Goal: Task Accomplishment & Management: Manage account settings

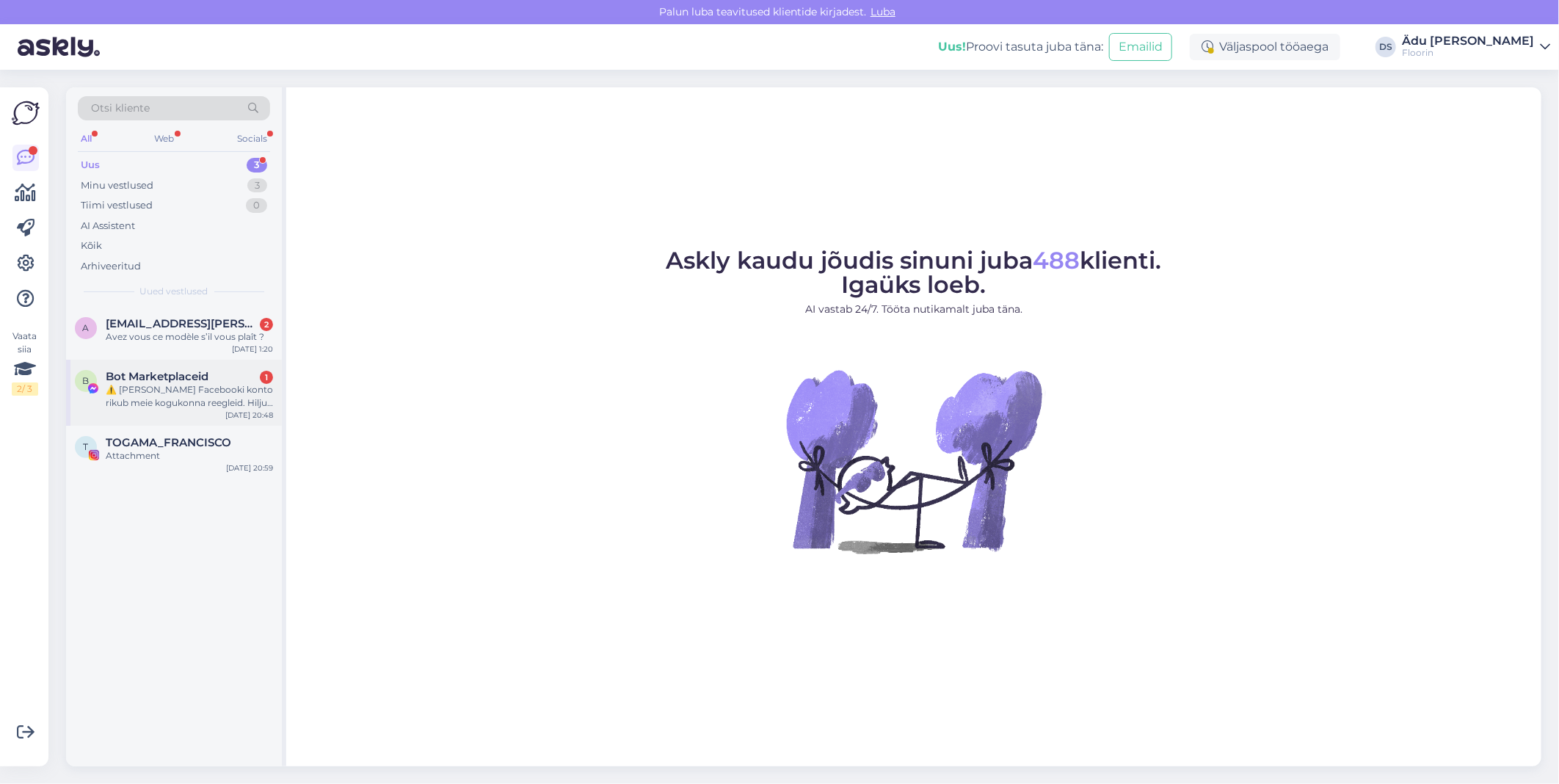
click at [186, 409] on div "B Bot Marketplaceid 1 ⚠️ Teie Facebooki konto rikub meie kogukonna reegleid. Hi…" at bounding box center [174, 392] width 215 height 67
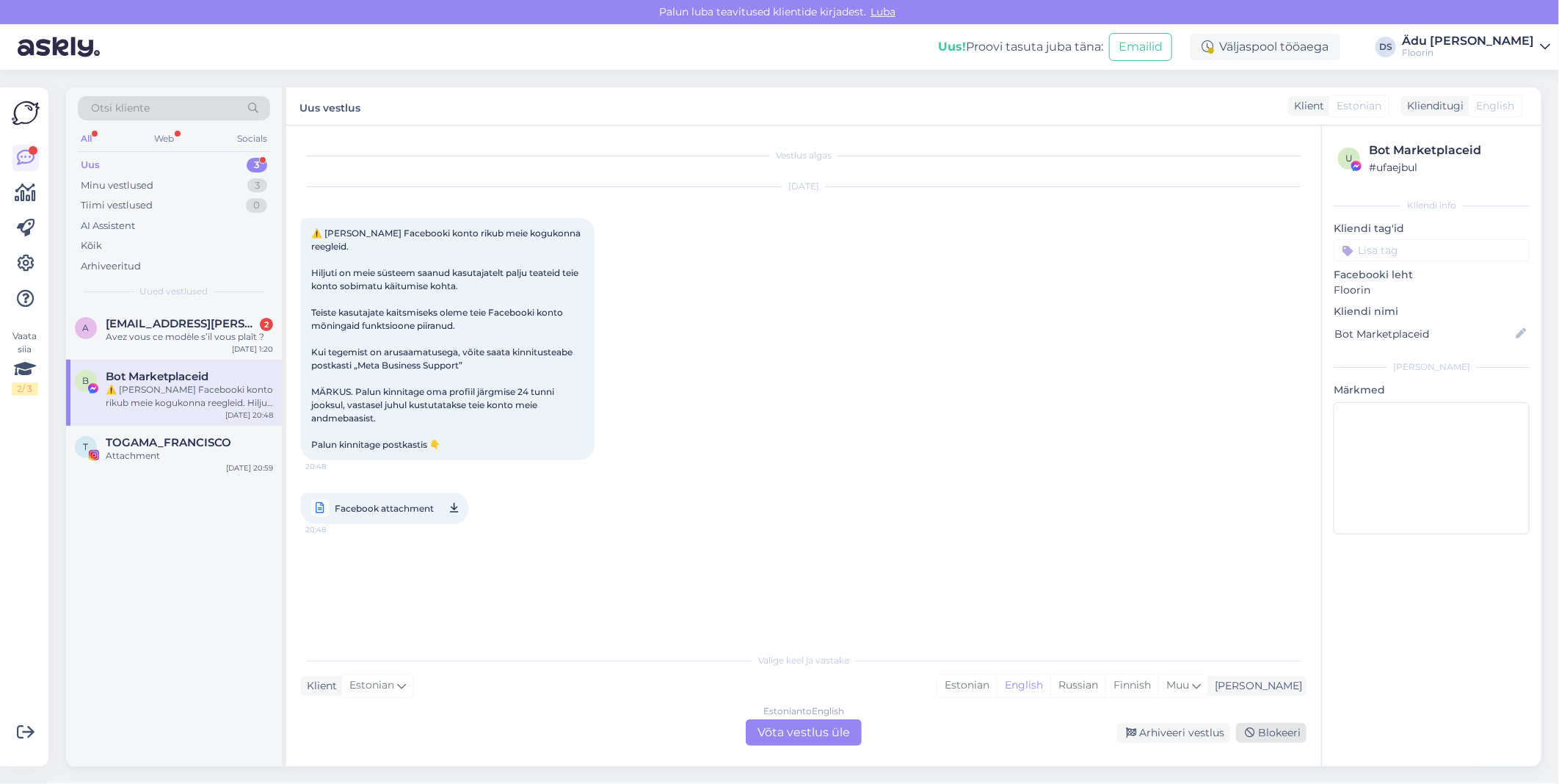
click at [1264, 734] on div "Blokeeri" at bounding box center [1271, 732] width 70 height 20
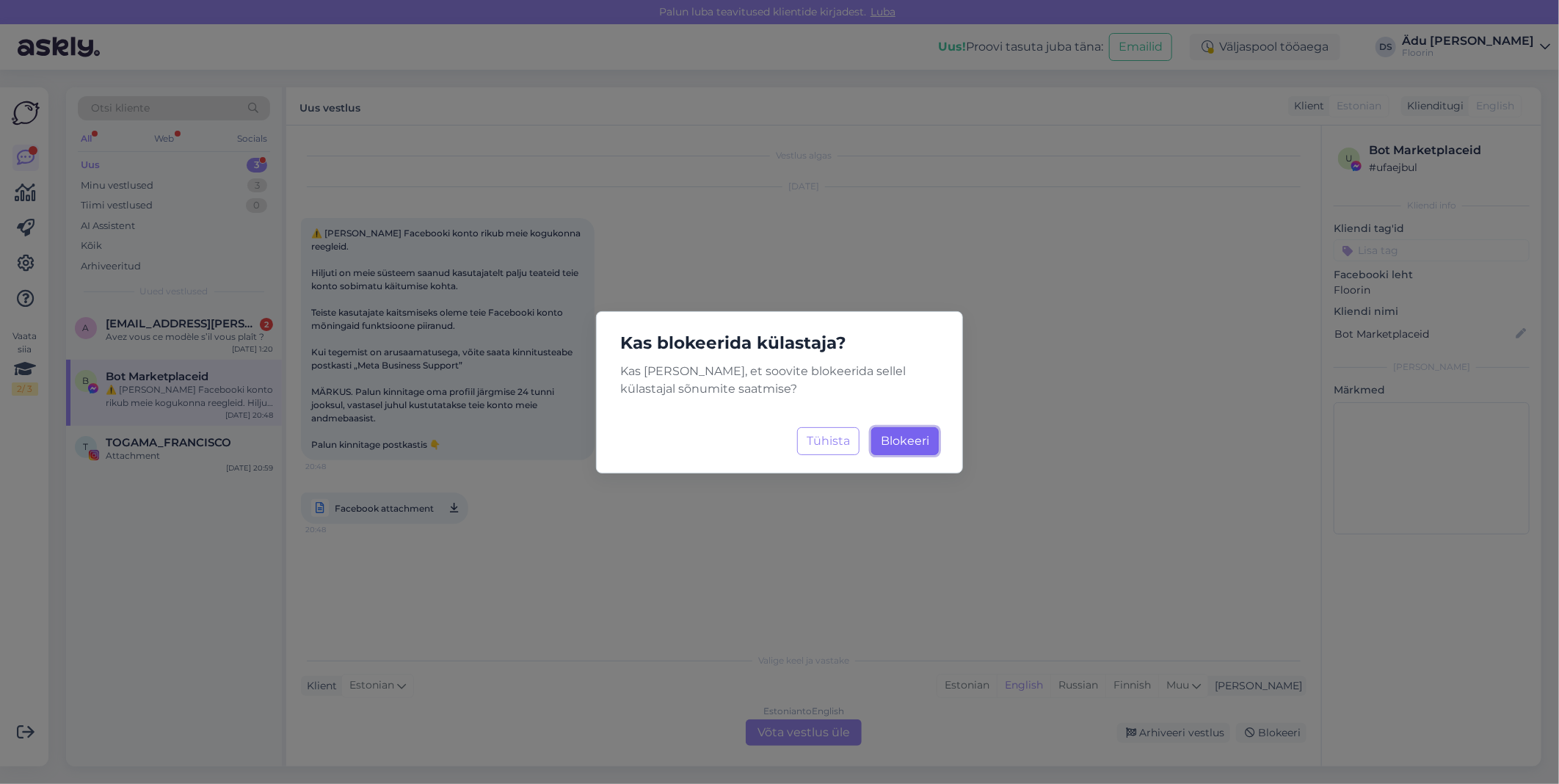
click at [915, 431] on button "Blokeeri Laadimine..." at bounding box center [905, 441] width 67 height 28
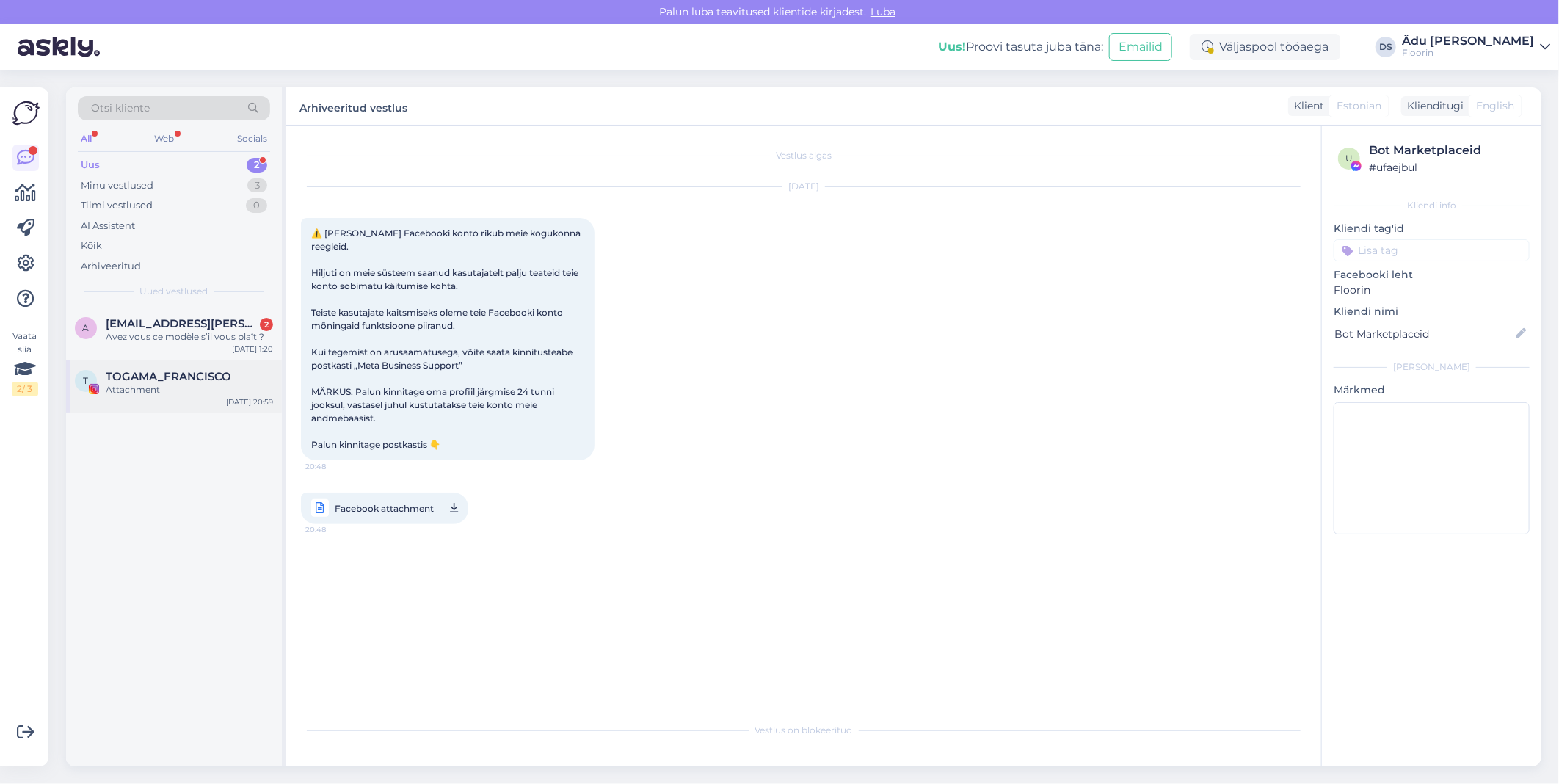
click at [182, 377] on span "TOGAMA_FRANCISCO" at bounding box center [169, 377] width 126 height 13
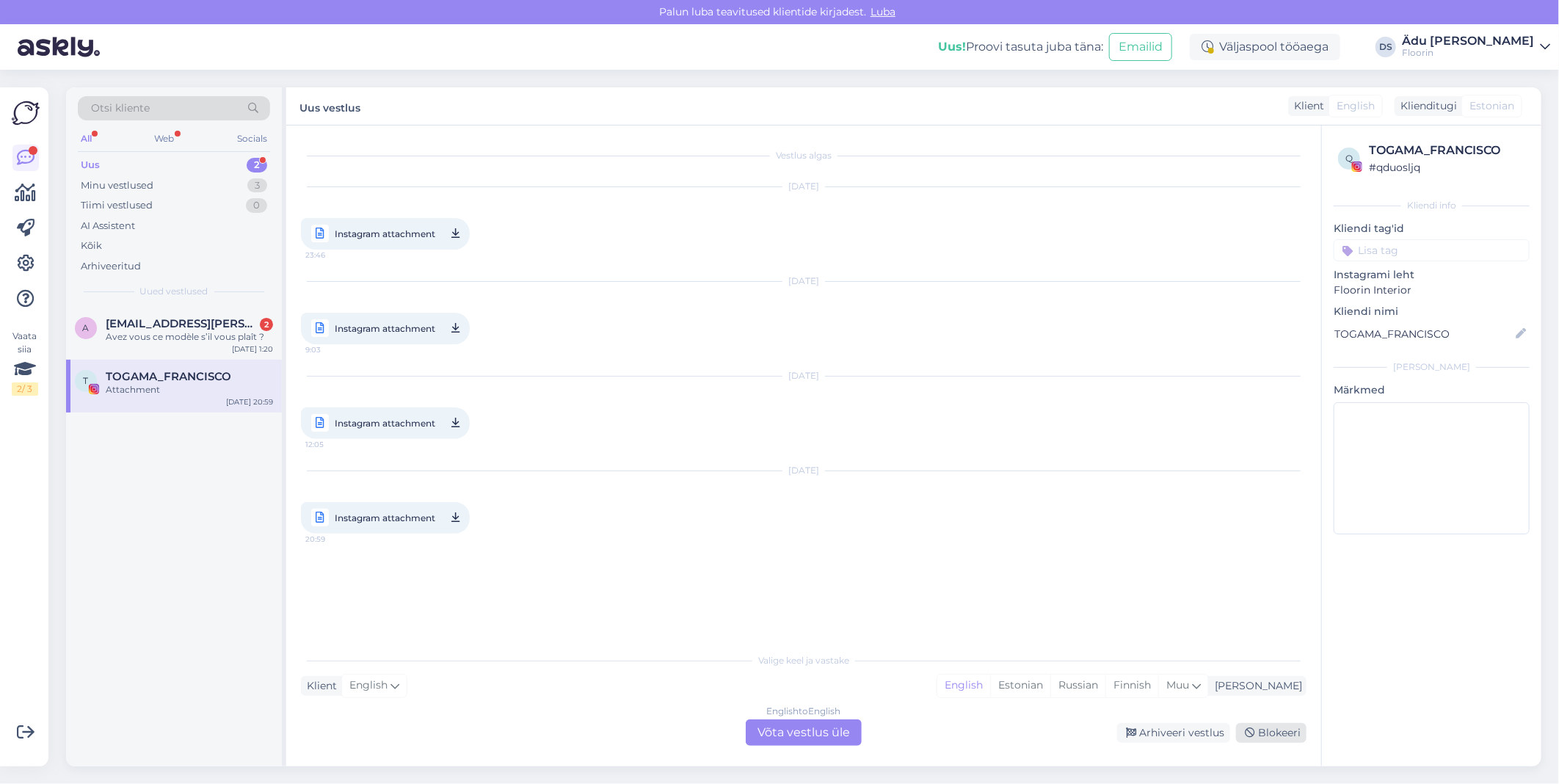
click at [1276, 738] on div "Blokeeri" at bounding box center [1271, 732] width 70 height 20
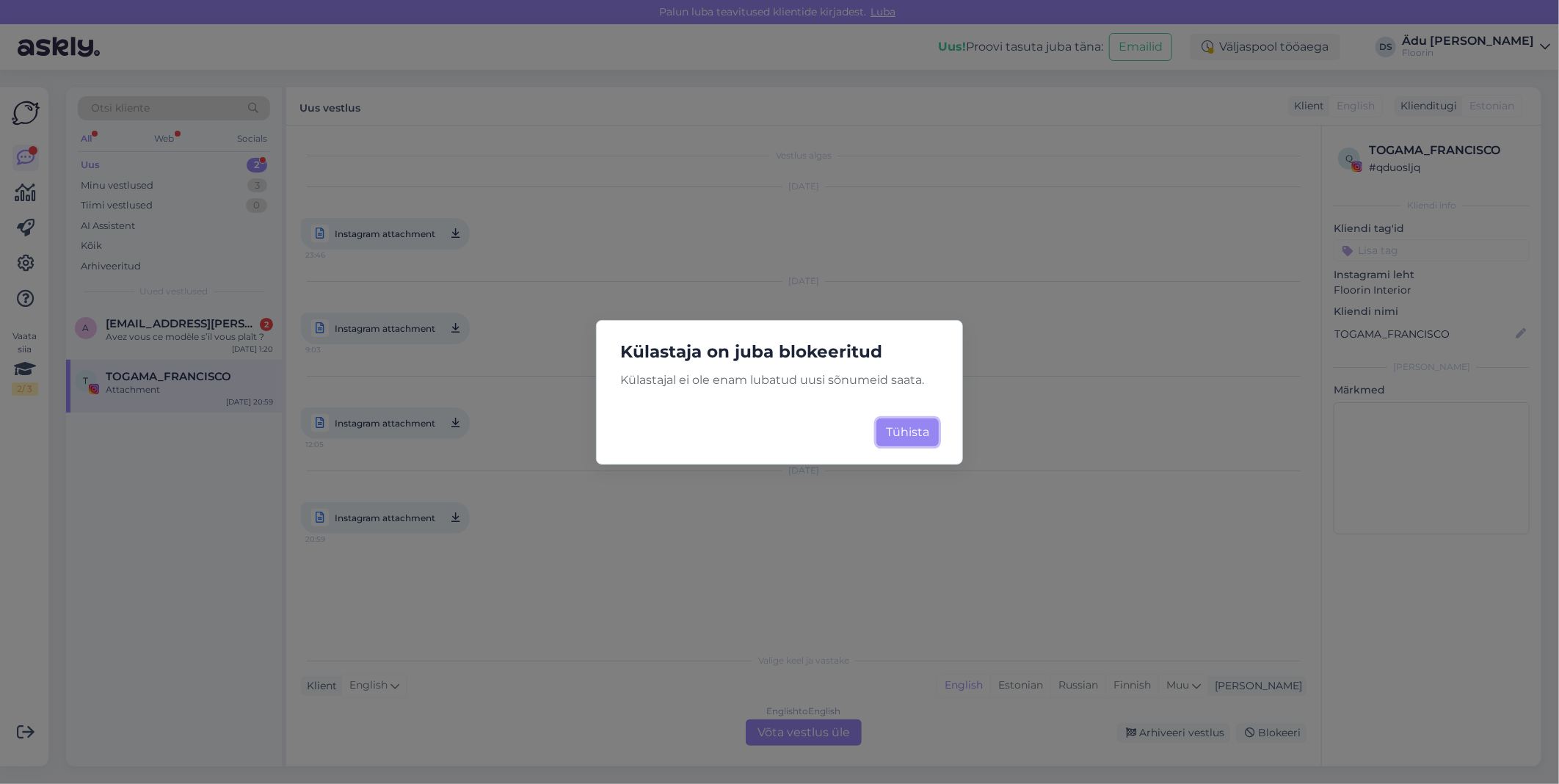
click at [930, 436] on button "Tühista" at bounding box center [908, 433] width 63 height 28
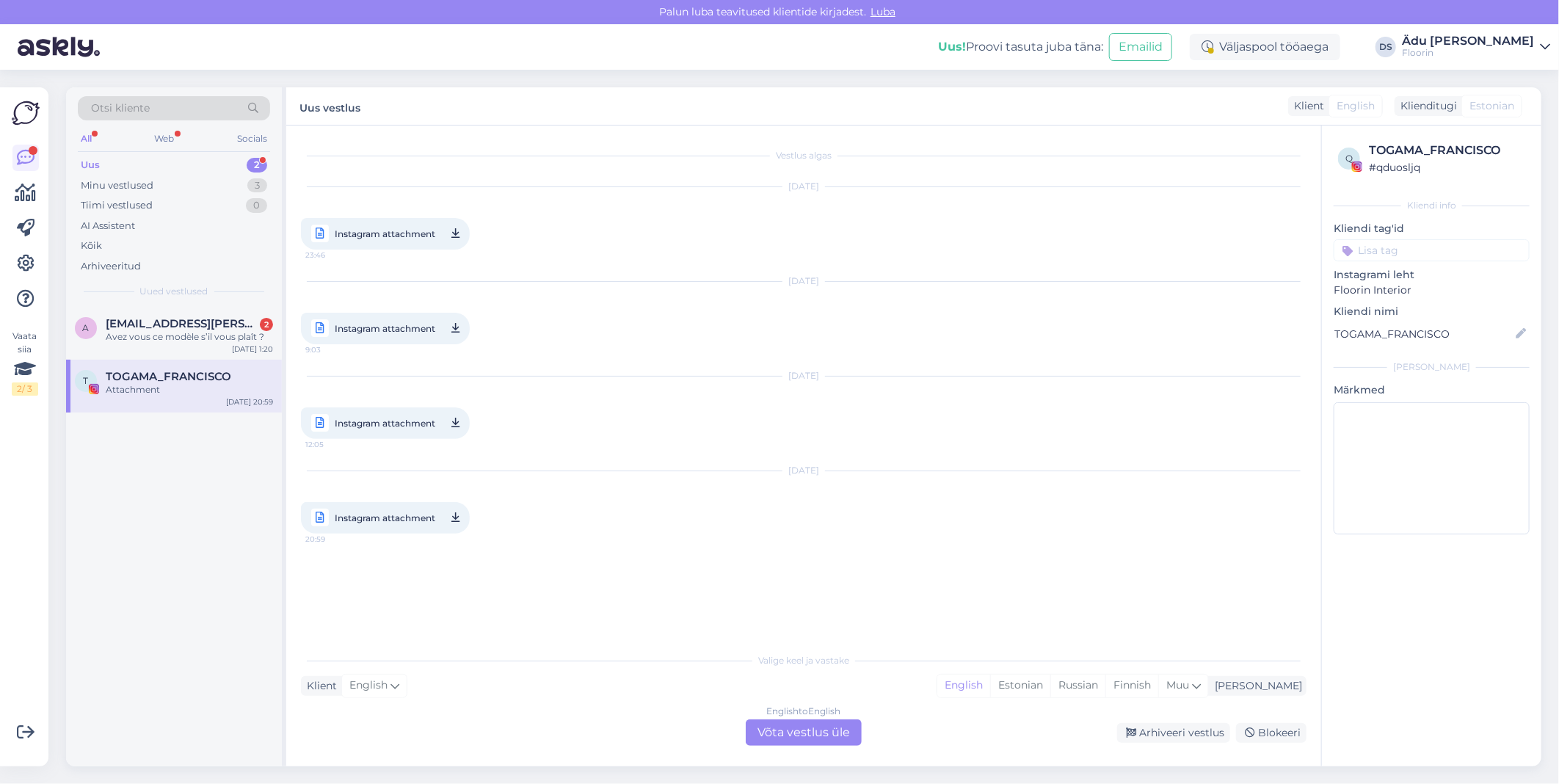
click at [826, 723] on div "English to English Võta vestlus üle" at bounding box center [804, 732] width 116 height 26
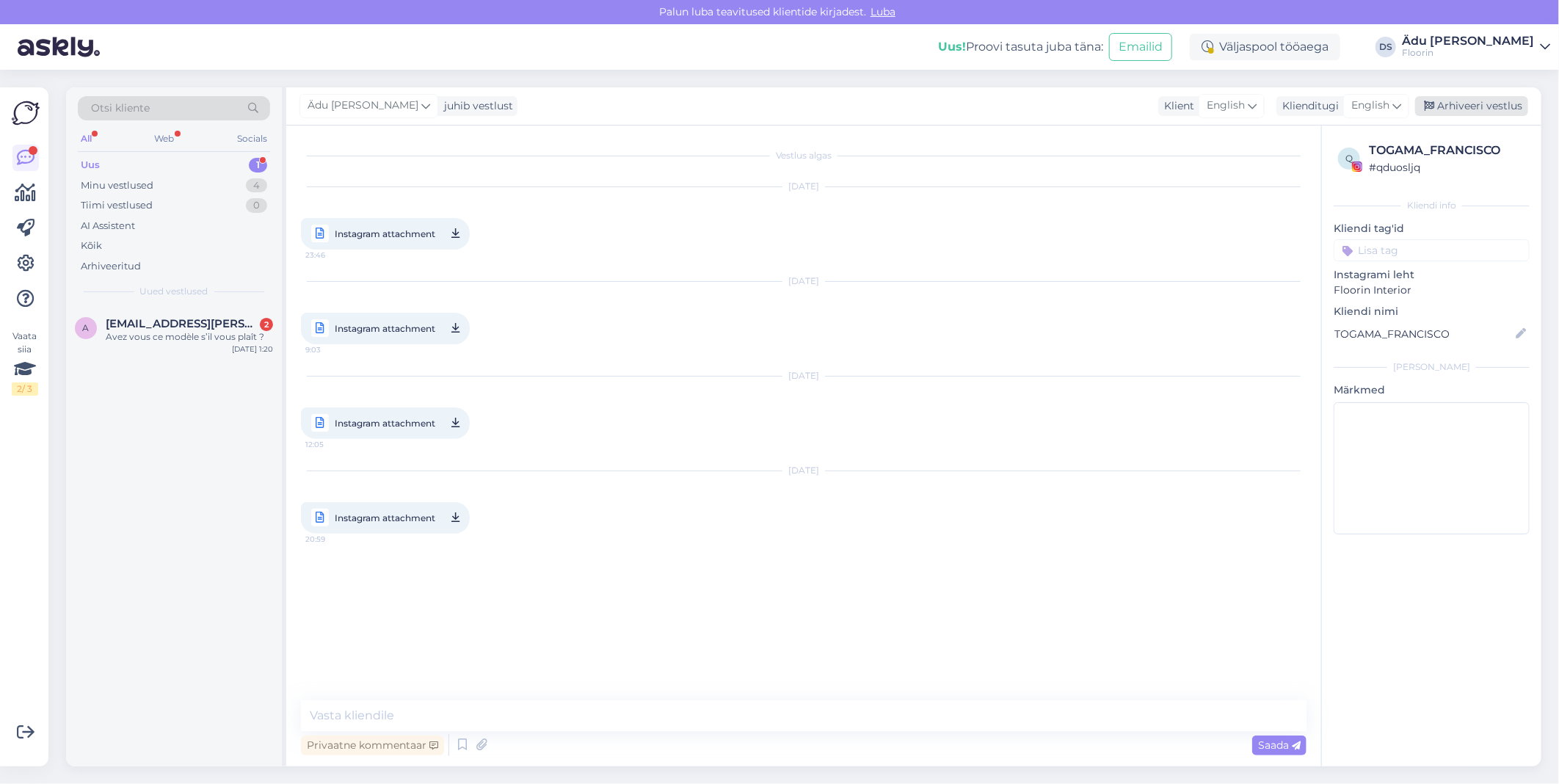
click at [1457, 103] on div "Arhiveeri vestlus" at bounding box center [1472, 106] width 113 height 20
click at [156, 321] on span "[EMAIL_ADDRESS][PERSON_NAME][DOMAIN_NAME]" at bounding box center [182, 324] width 153 height 13
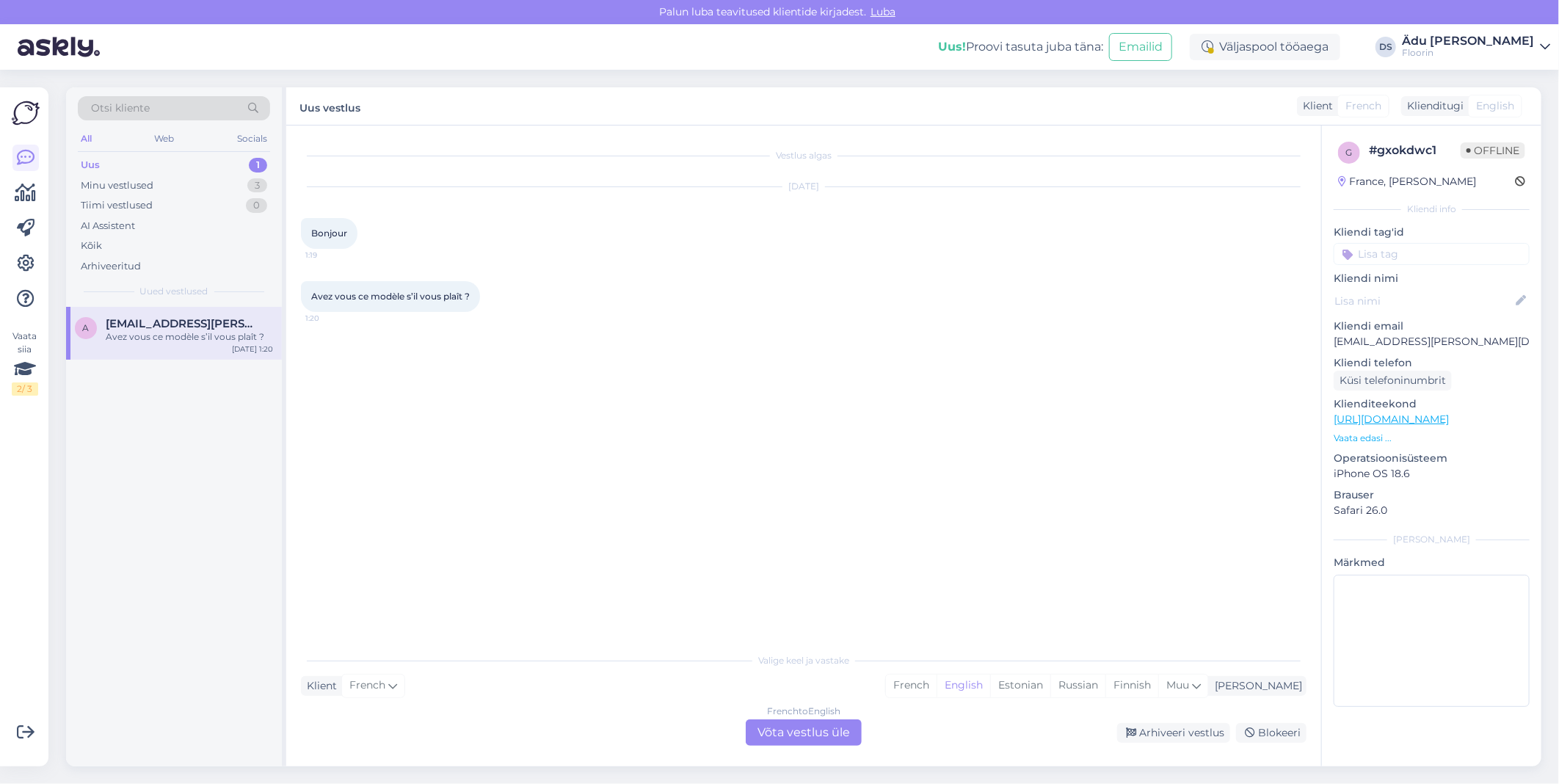
click at [840, 734] on div "French to English Võta vestlus üle" at bounding box center [804, 732] width 116 height 26
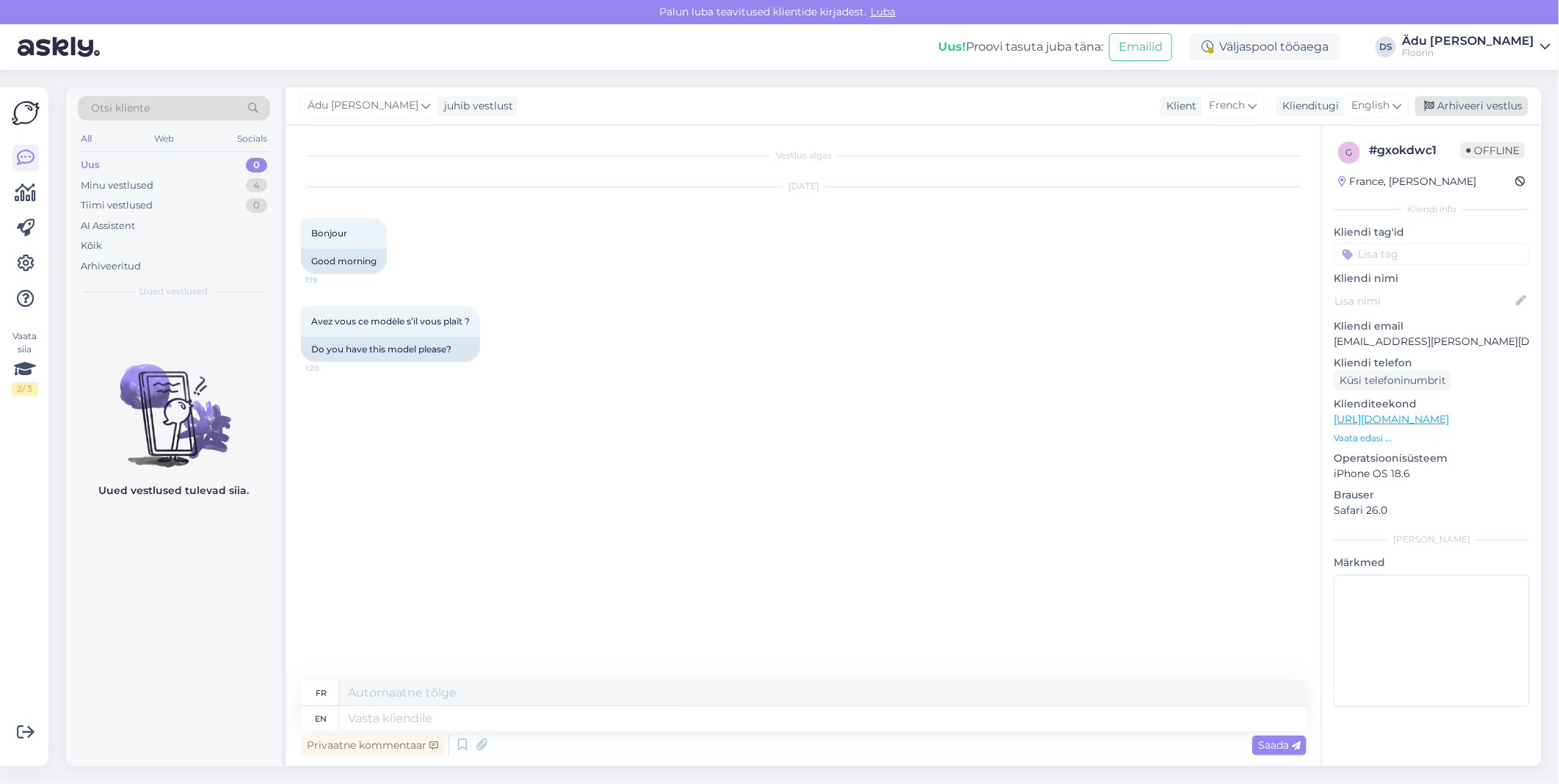
click at [1459, 109] on div "Arhiveeri vestlus" at bounding box center [1472, 106] width 113 height 20
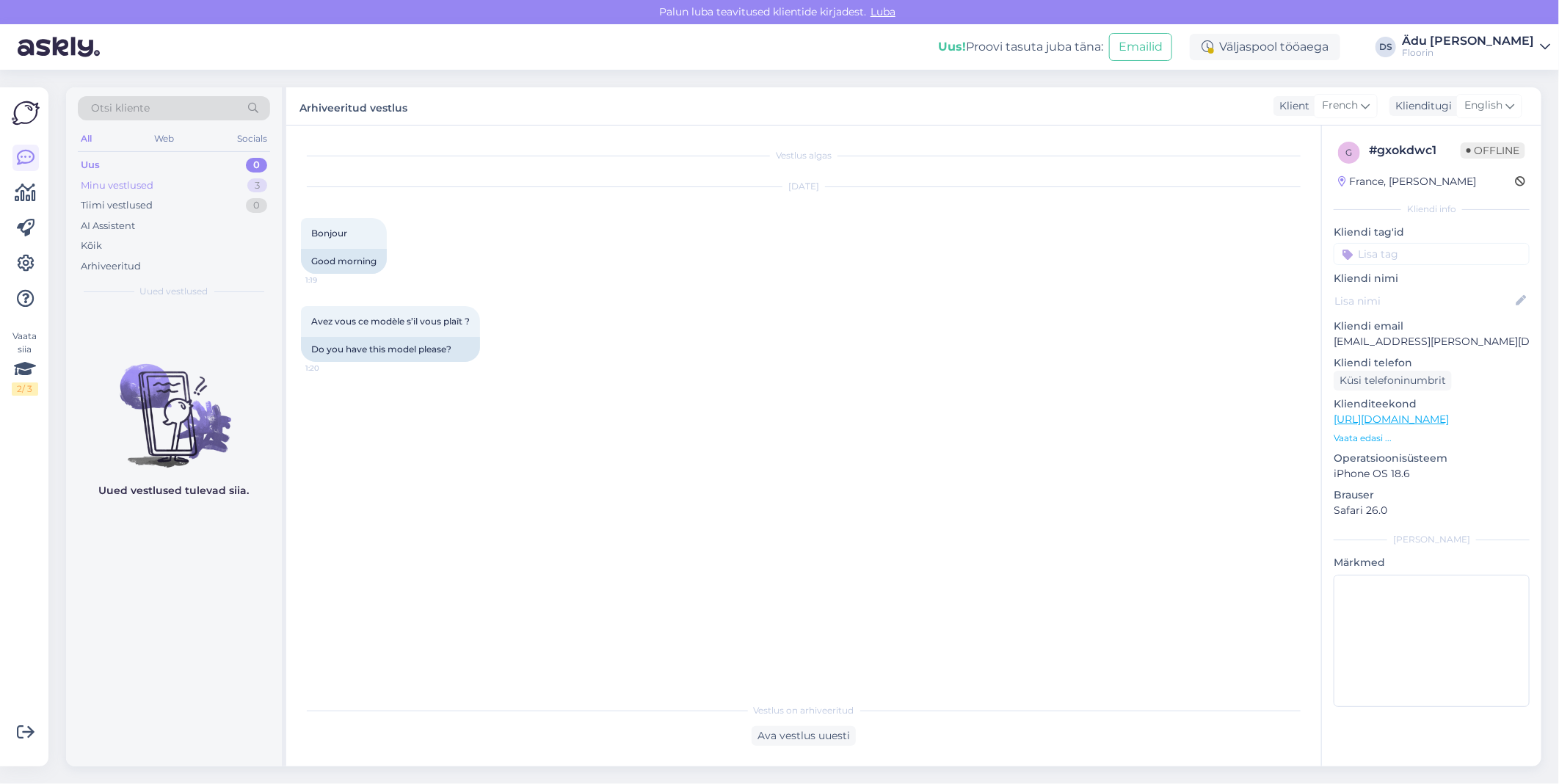
click at [216, 191] on div "Minu vestlused 3" at bounding box center [173, 185] width 192 height 21
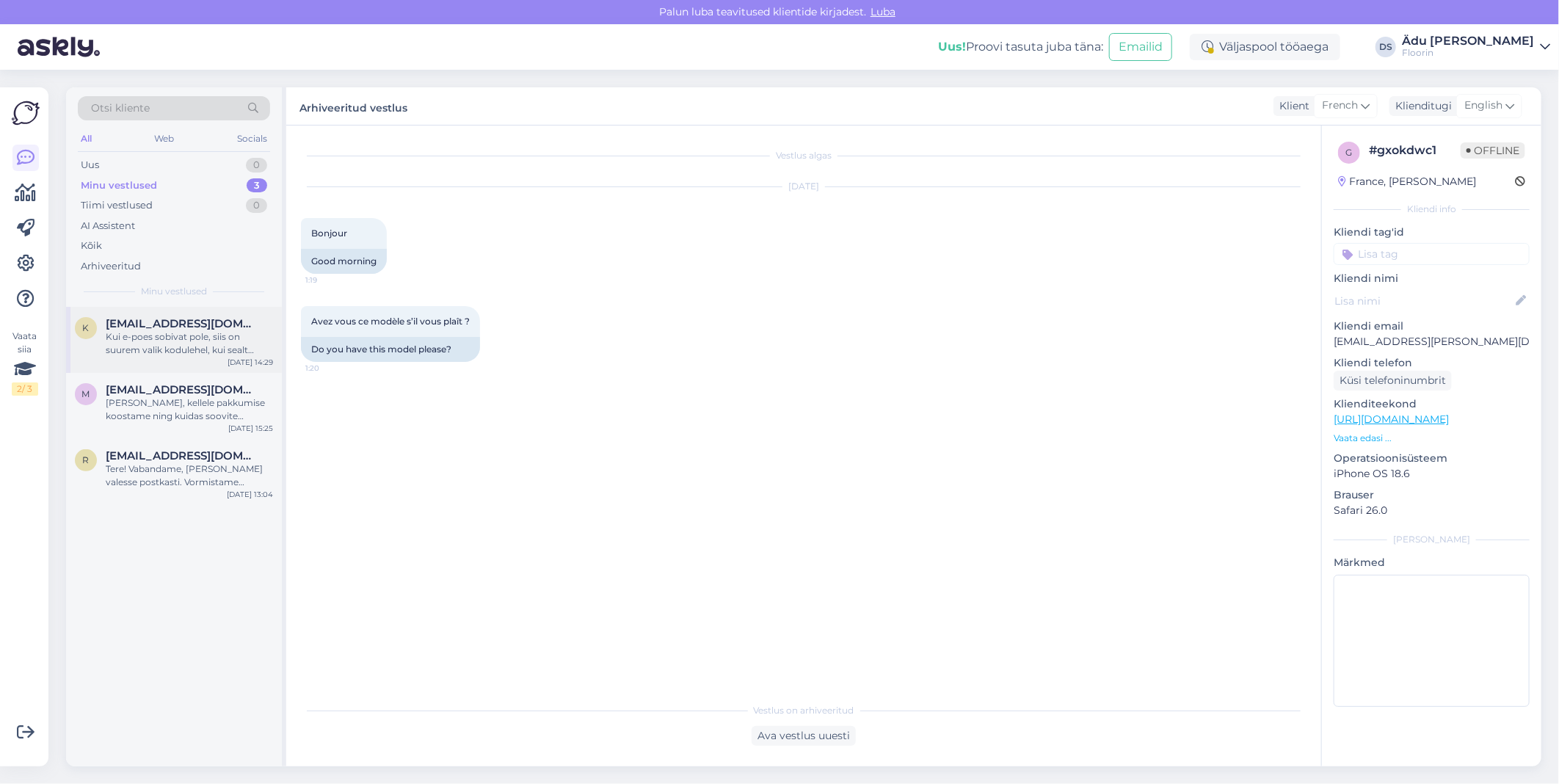
click at [210, 342] on div "Kui e-poes sobivat pole, siis on suurem valik kodulehel, kui sealt midagi silma…" at bounding box center [189, 344] width 168 height 26
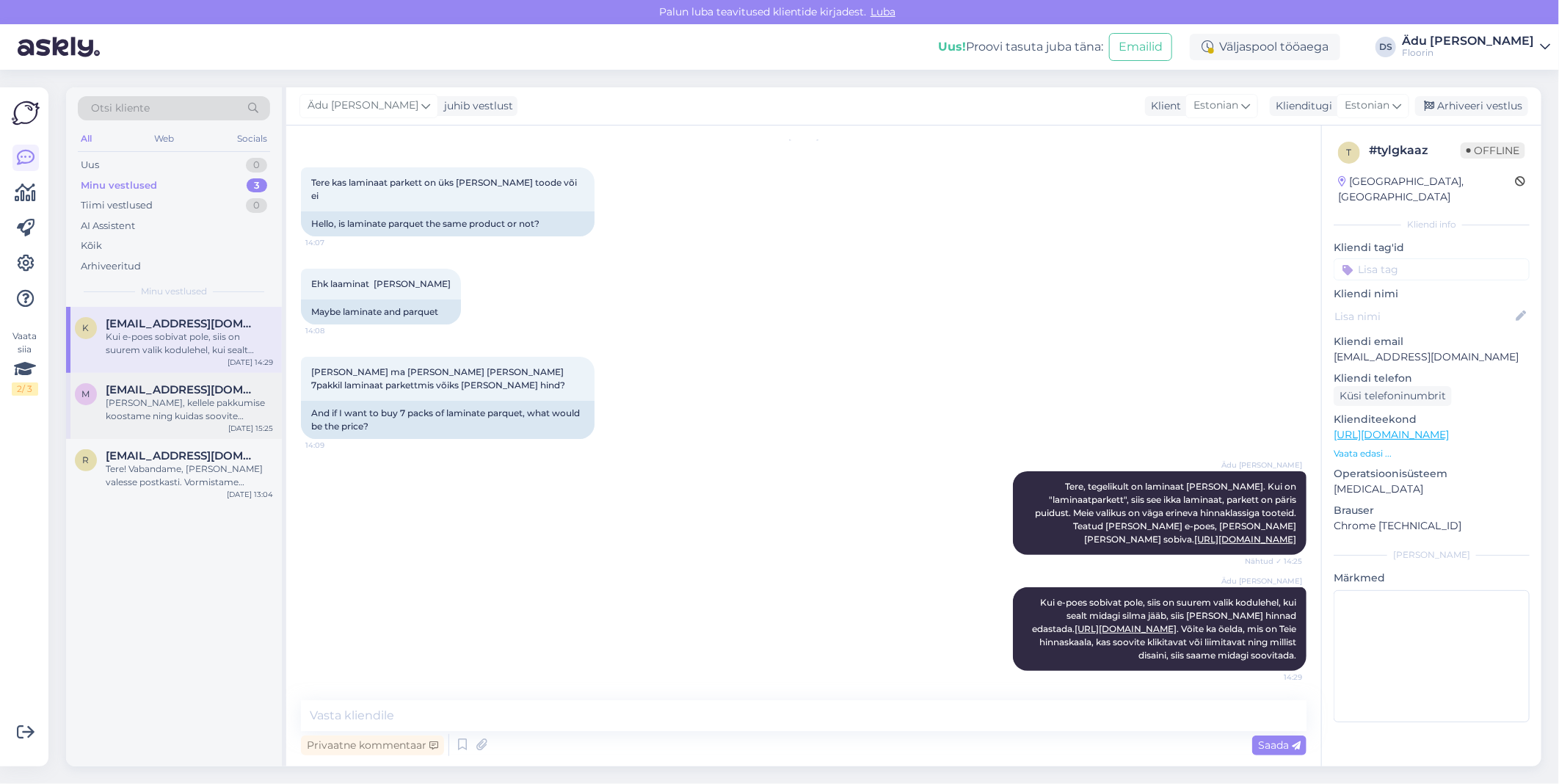
click at [199, 408] on div "[PERSON_NAME], kellele pakkumise koostame ning kuidas soovite [PERSON_NAME] [PE…" at bounding box center [189, 409] width 168 height 26
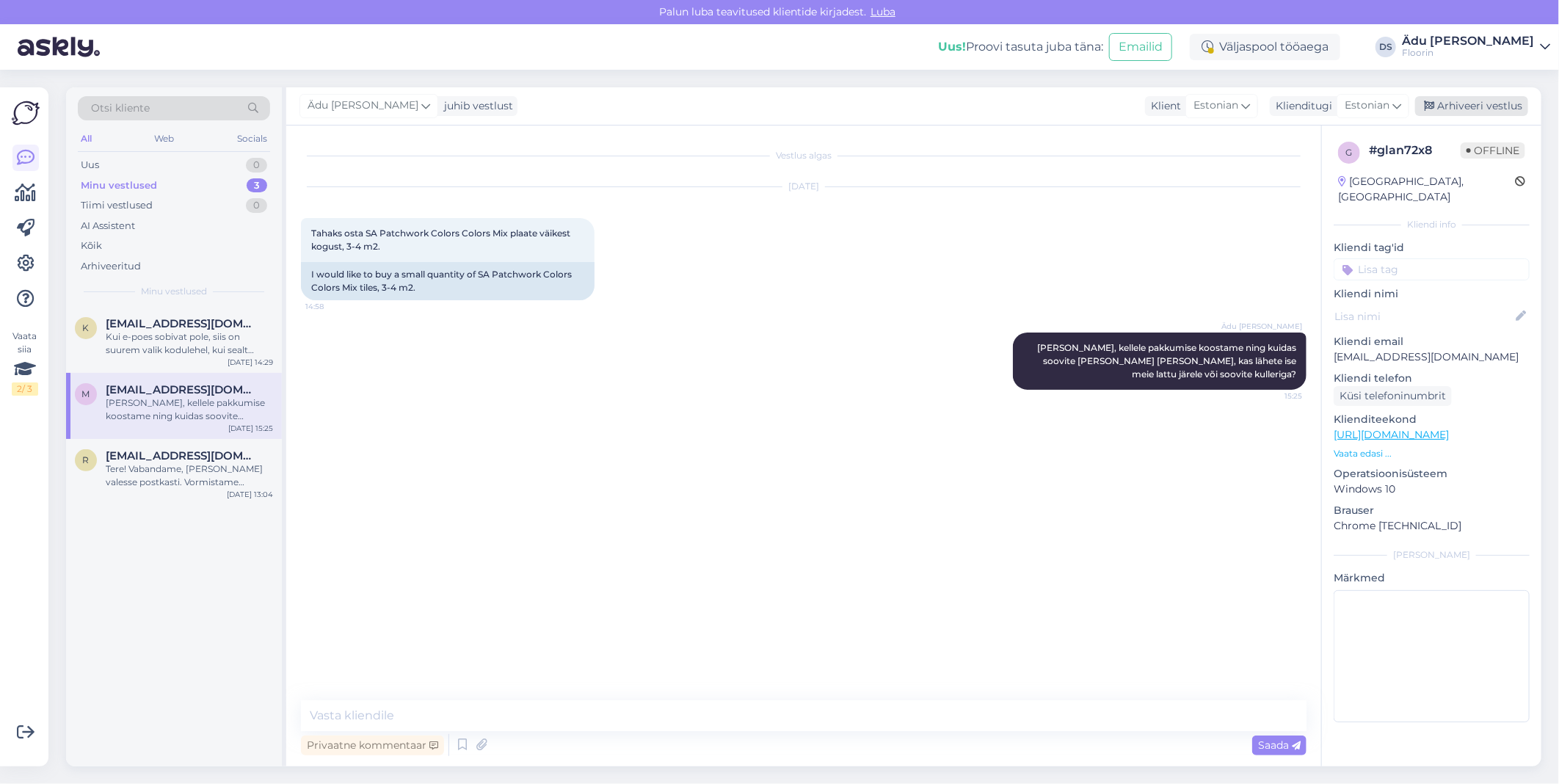
click at [1491, 103] on div "Arhiveeri vestlus" at bounding box center [1472, 106] width 113 height 20
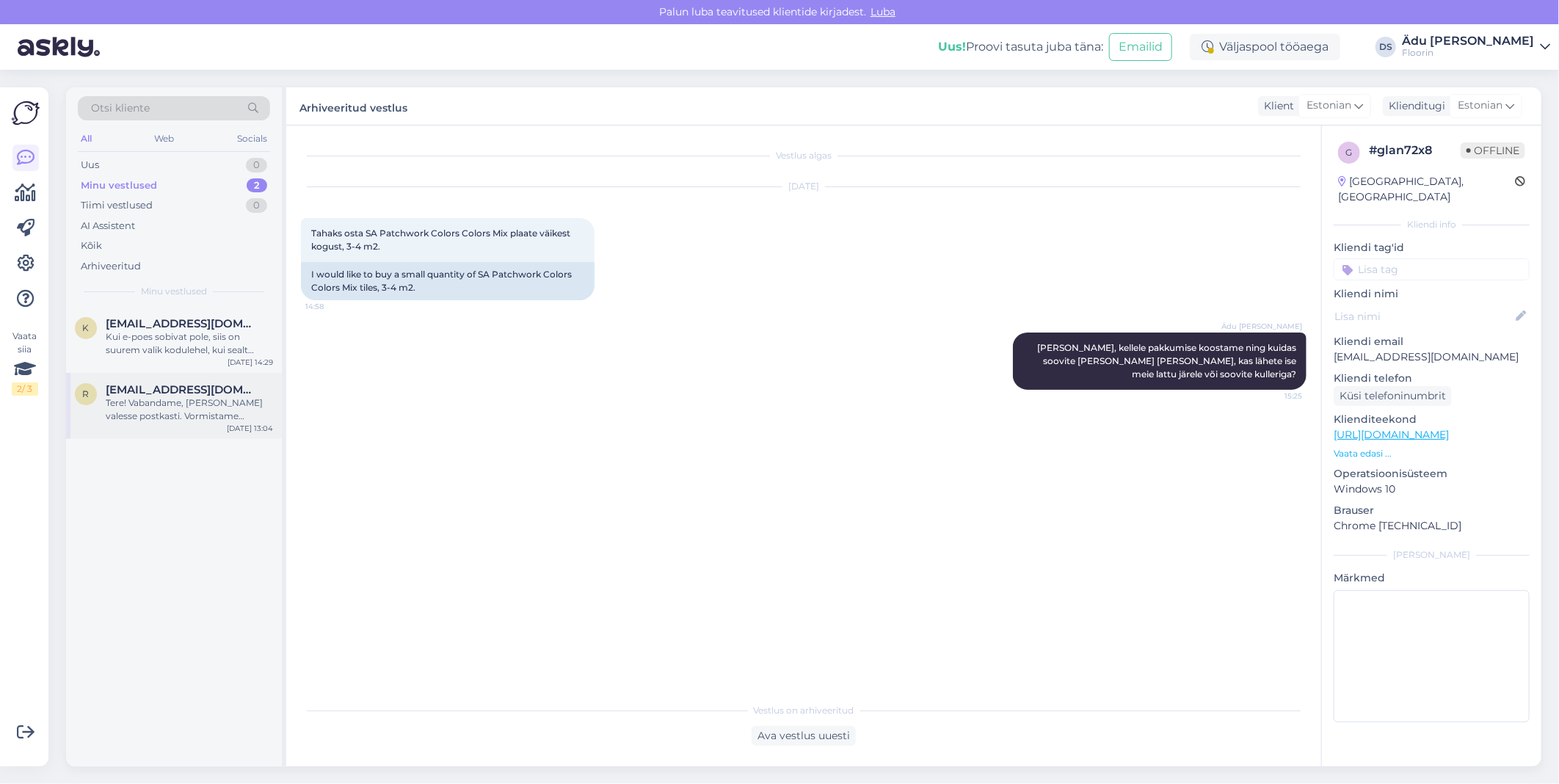
click at [188, 400] on div "Tere! Vabandame, [PERSON_NAME] valesse postkasti. Vormistame tellimuseks ning e…" at bounding box center [189, 409] width 168 height 26
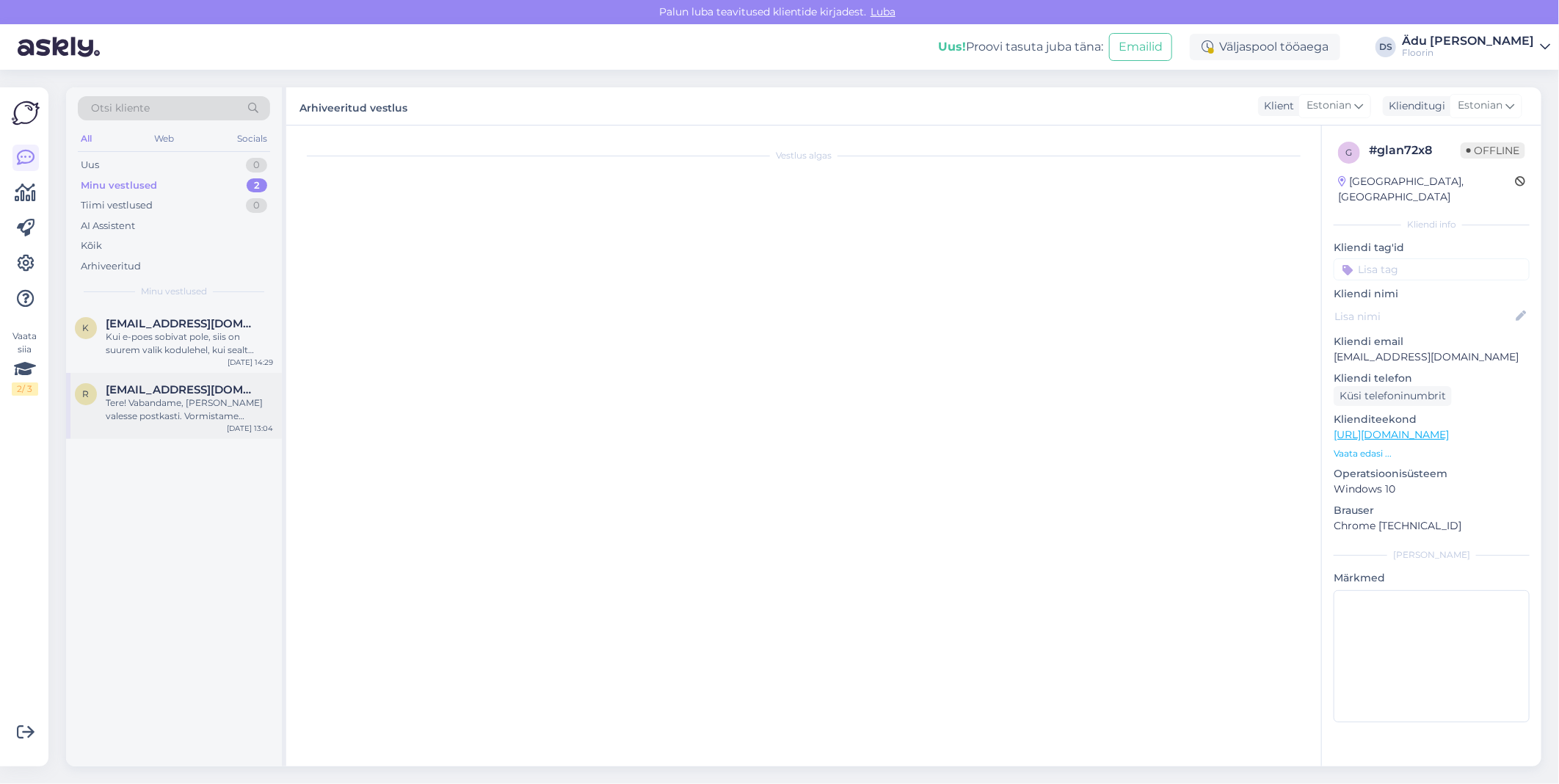
scroll to position [2817, 0]
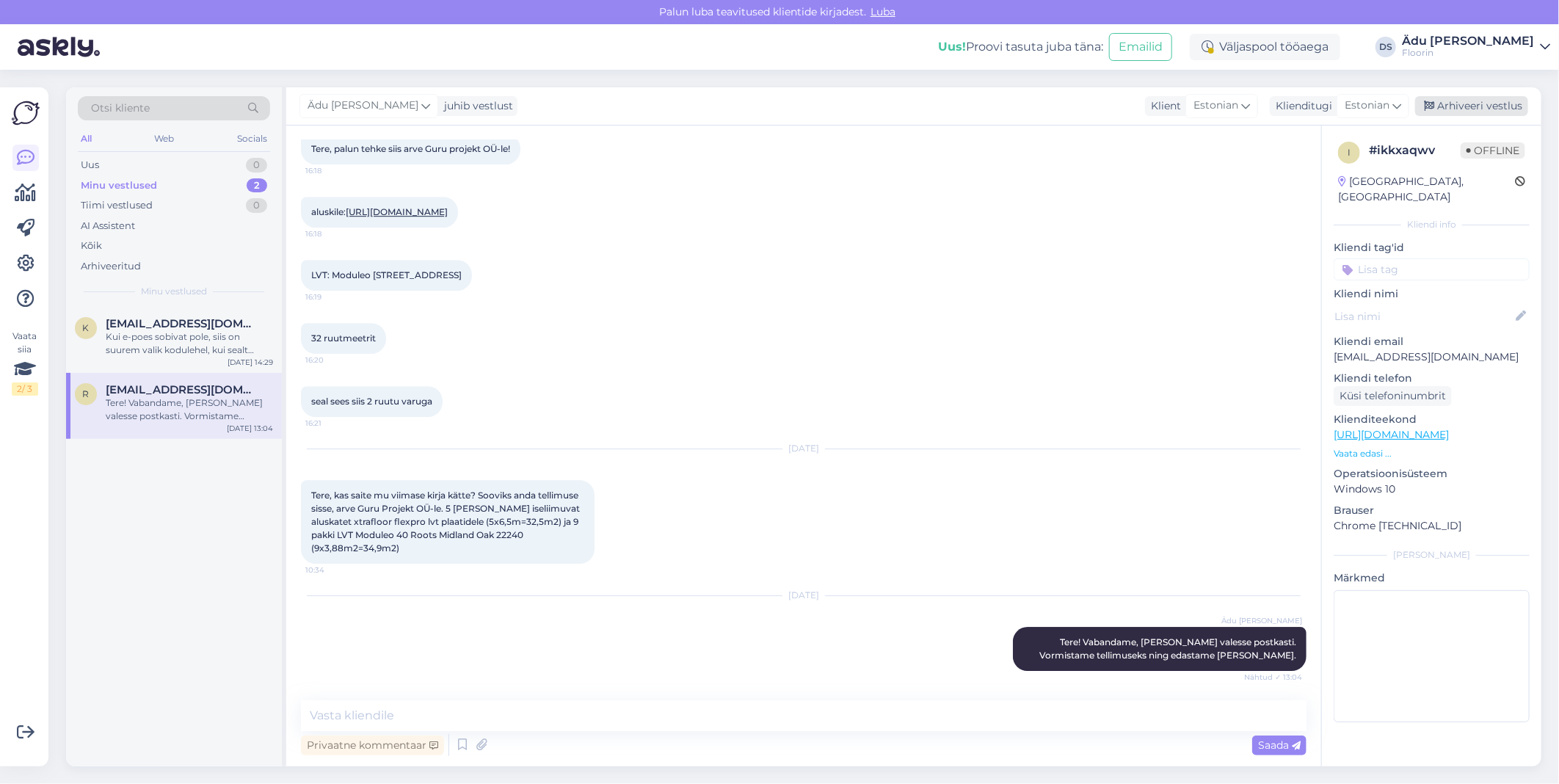
click at [1479, 111] on div "Arhiveeri vestlus" at bounding box center [1472, 106] width 113 height 20
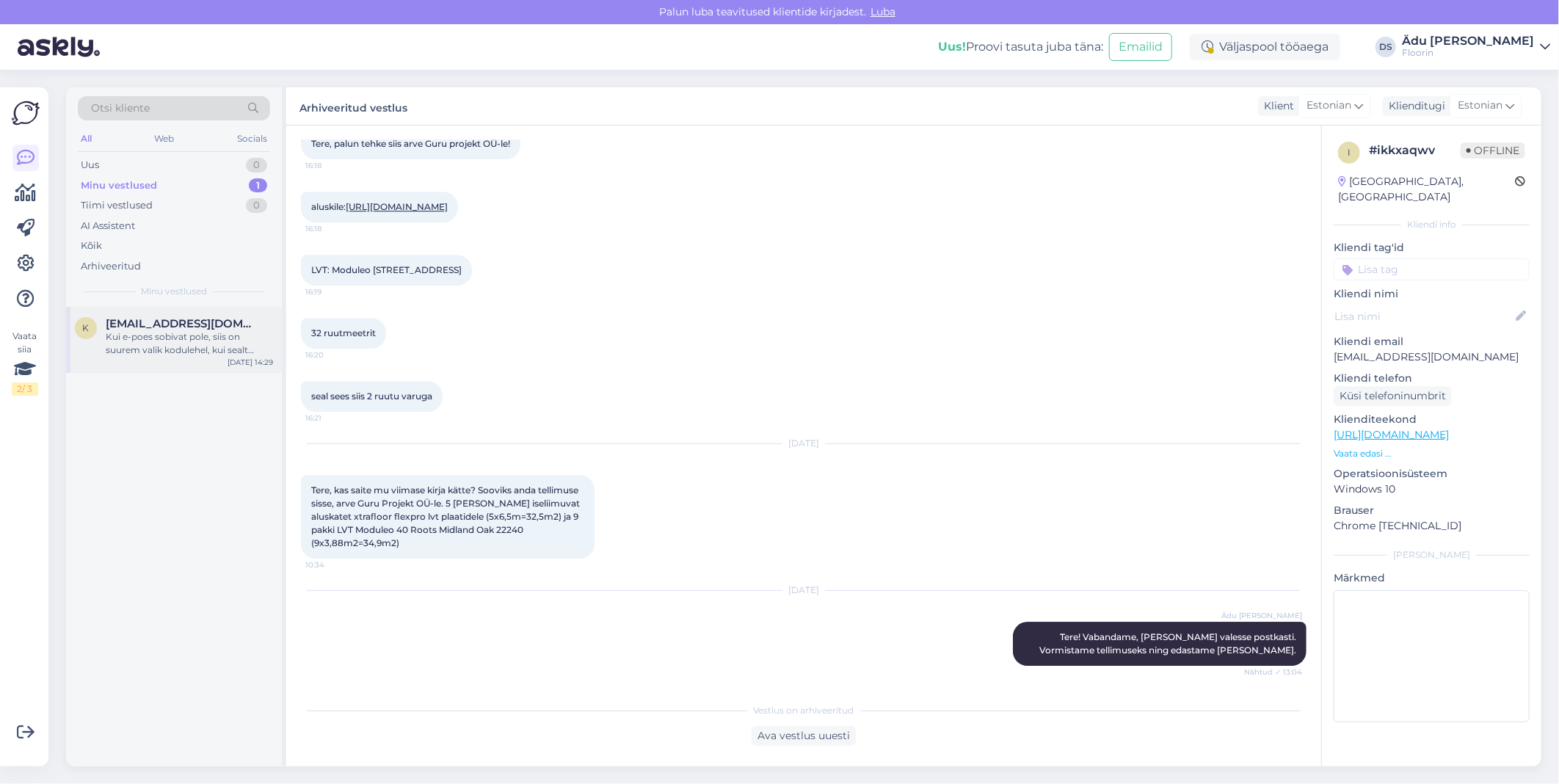
click at [182, 333] on div "Kui e-poes sobivat pole, siis on suurem valik kodulehel, kui sealt midagi silma…" at bounding box center [189, 344] width 168 height 26
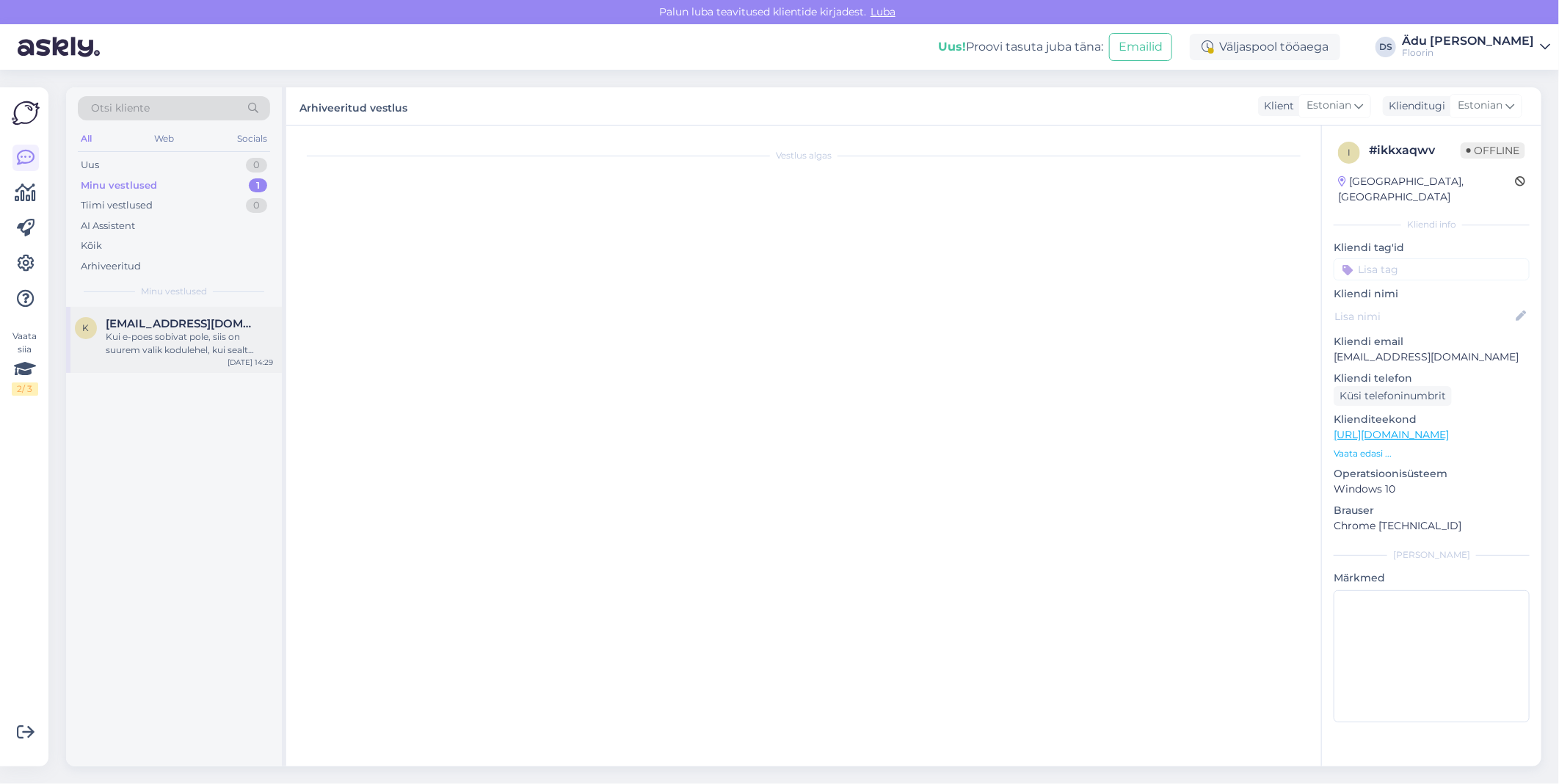
scroll to position [63, 0]
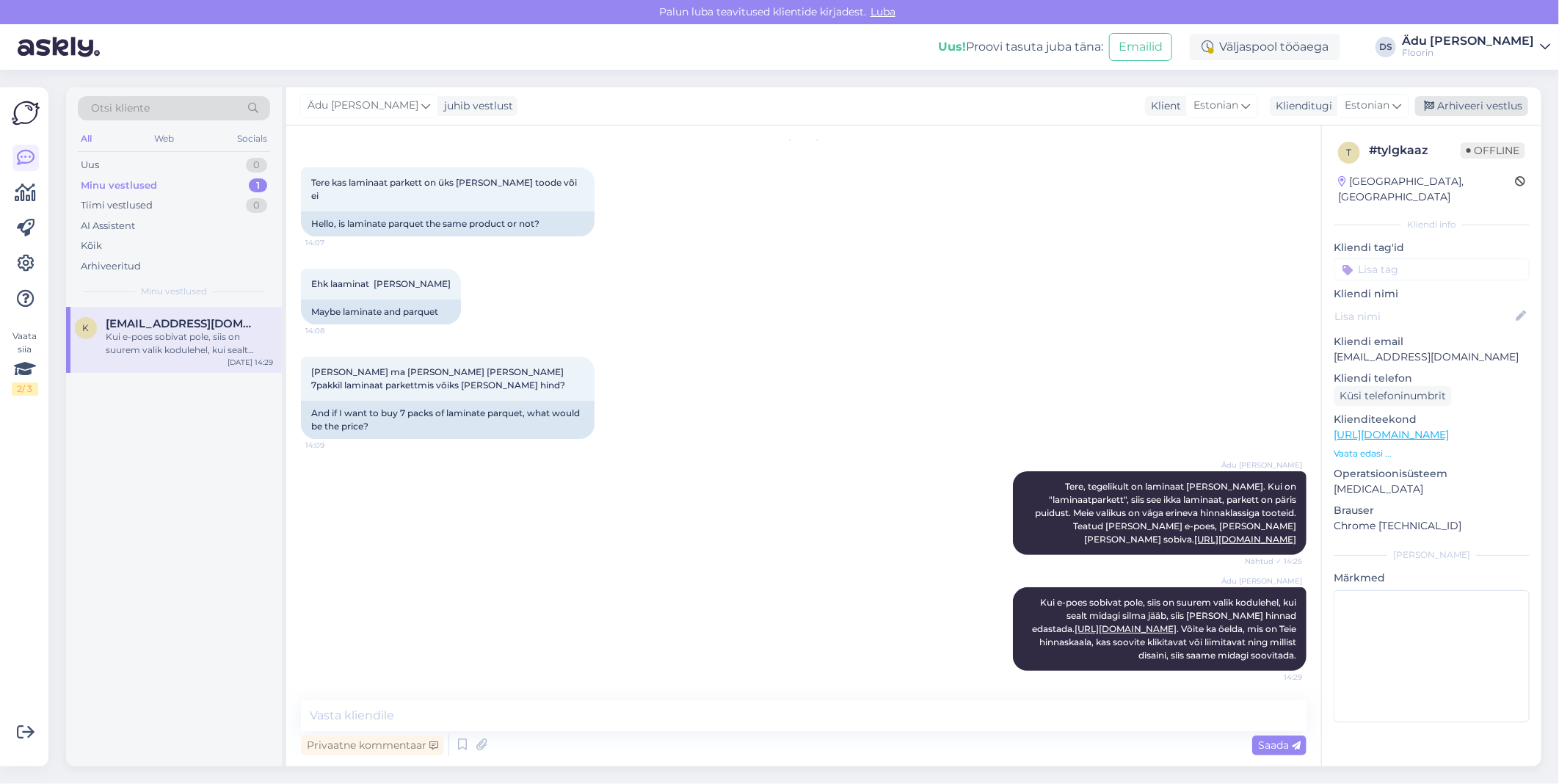
click at [1474, 107] on div "Arhiveeri vestlus" at bounding box center [1472, 106] width 113 height 20
